Goal: Navigation & Orientation: Find specific page/section

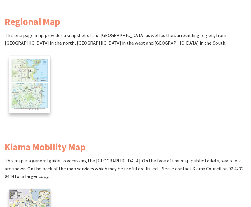
scroll to position [453, 0]
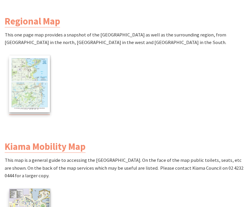
click at [27, 189] on img at bounding box center [29, 203] width 41 height 29
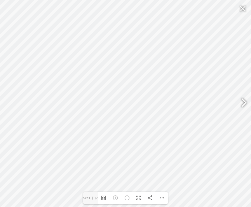
scroll to position [410, 0]
type input "Sec12"
click at [241, 7] on div at bounding box center [242, 8] width 13 height 14
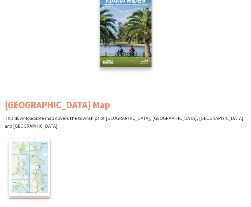
click at [22, 155] on img at bounding box center [29, 167] width 41 height 57
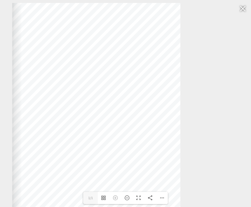
click at [124, 62] on div at bounding box center [96, 119] width 168 height 233
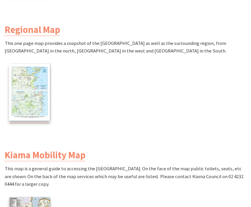
scroll to position [445, 0]
click at [24, 197] on img at bounding box center [29, 211] width 41 height 29
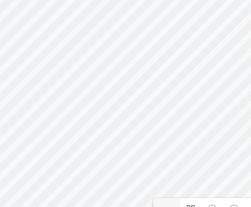
scroll to position [298, 0]
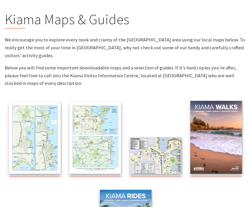
scroll to position [48, 0]
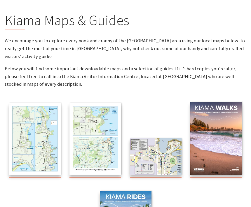
click at [82, 111] on img at bounding box center [95, 139] width 52 height 72
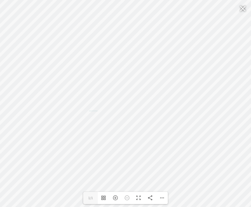
scroll to position [57, 0]
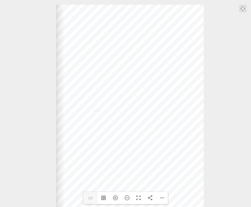
click at [88, 38] on div "Web: [DOMAIN_NAME] [DOMAIN_NAME]" at bounding box center [129, 107] width 147 height 205
